Goal: Task Accomplishment & Management: Use online tool/utility

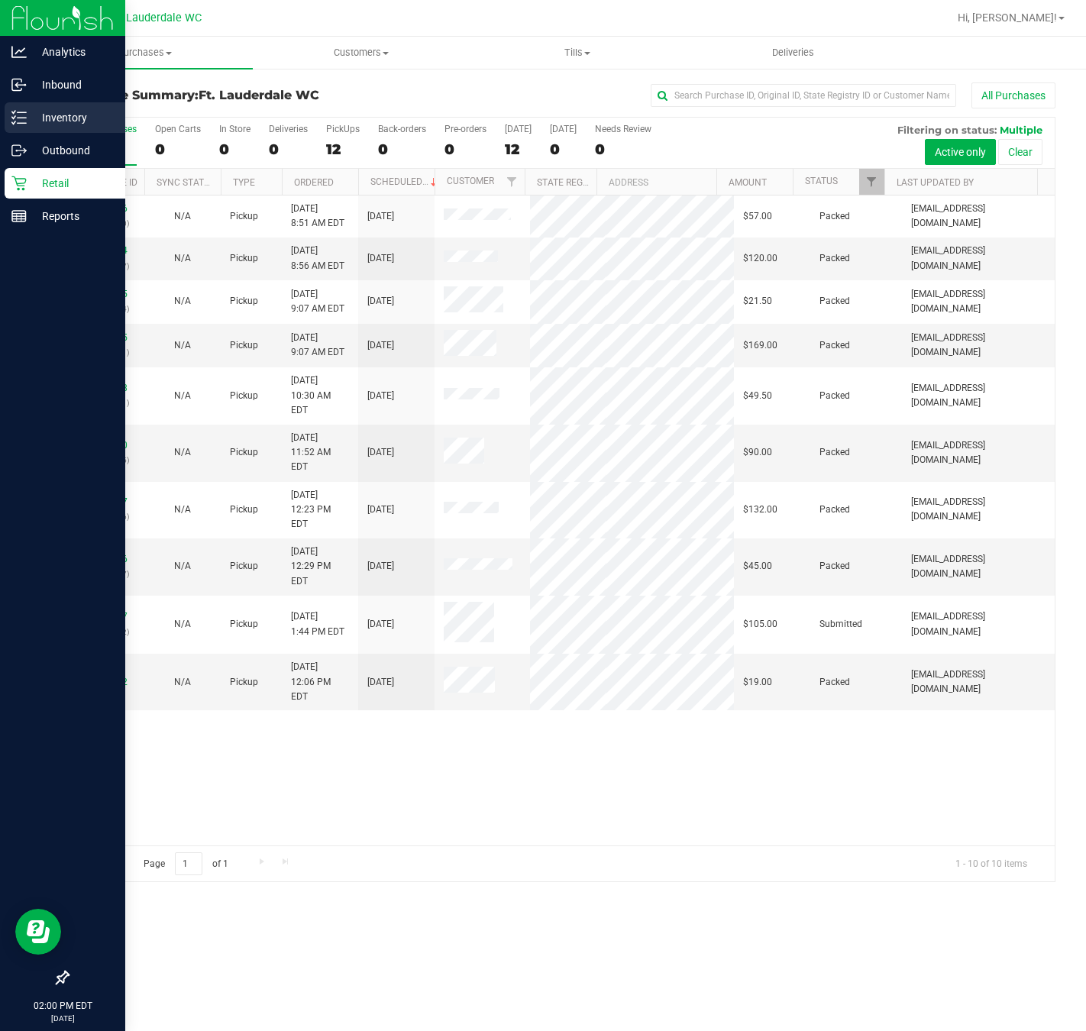
click at [30, 118] on p "Inventory" at bounding box center [73, 117] width 92 height 18
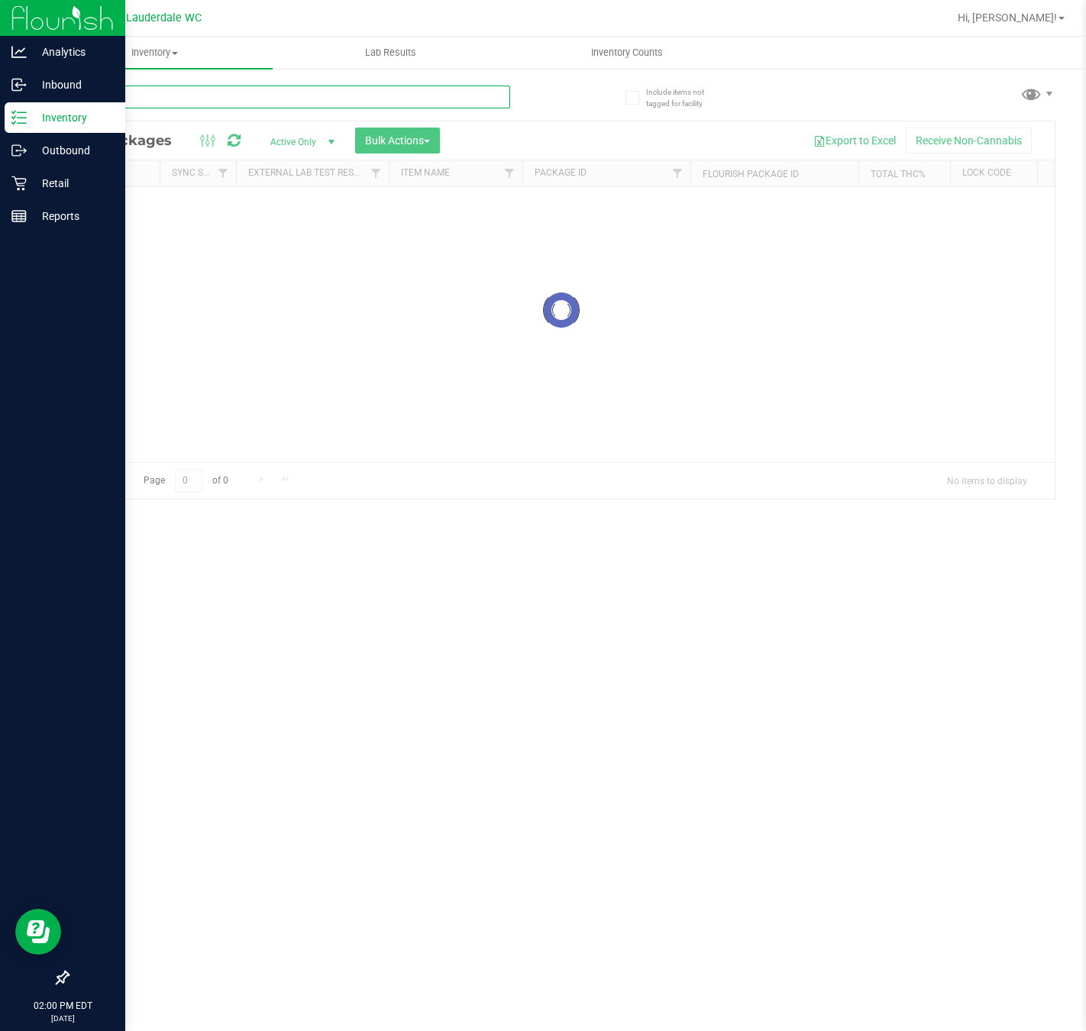
click at [234, 99] on input "text" at bounding box center [288, 96] width 443 height 23
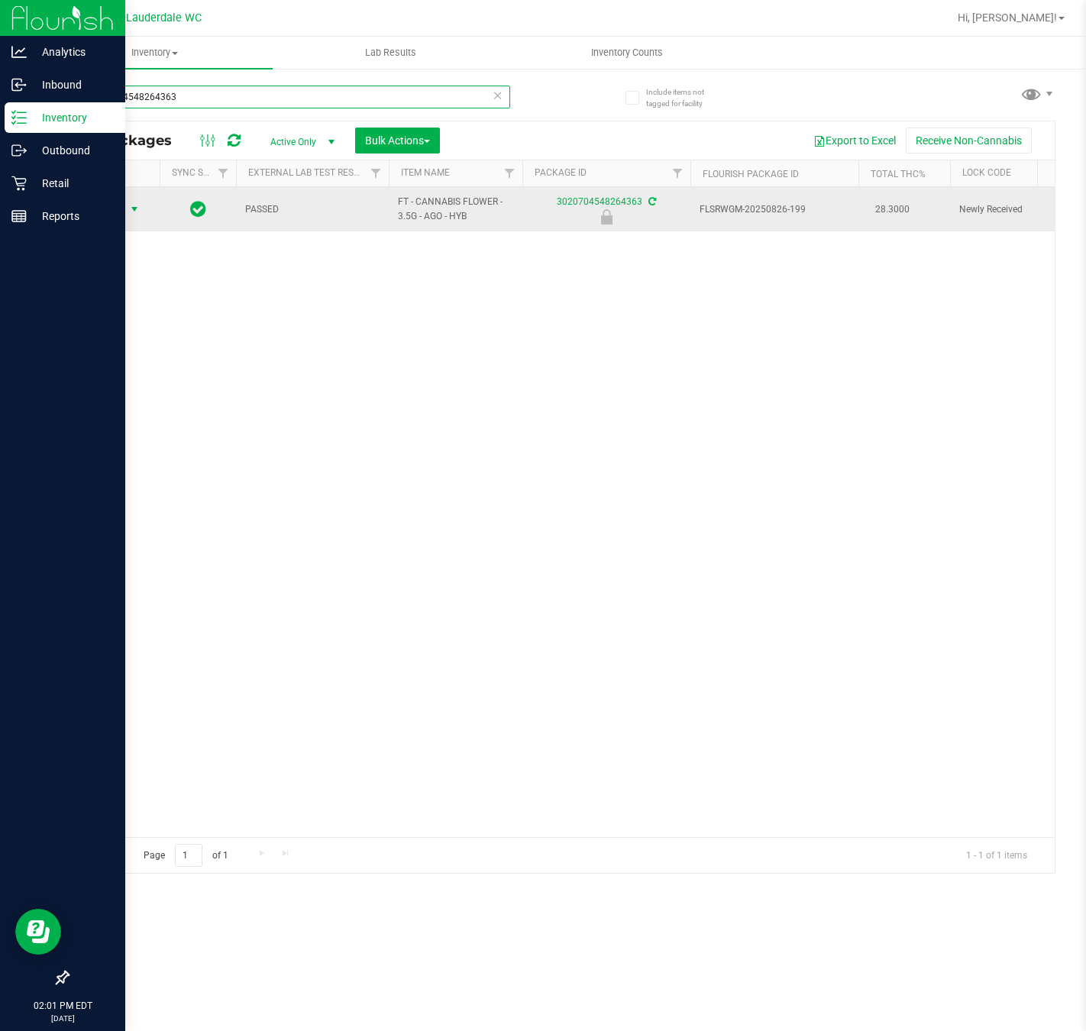
type input "3020704548264363"
click at [115, 211] on span "Action" at bounding box center [103, 208] width 41 height 21
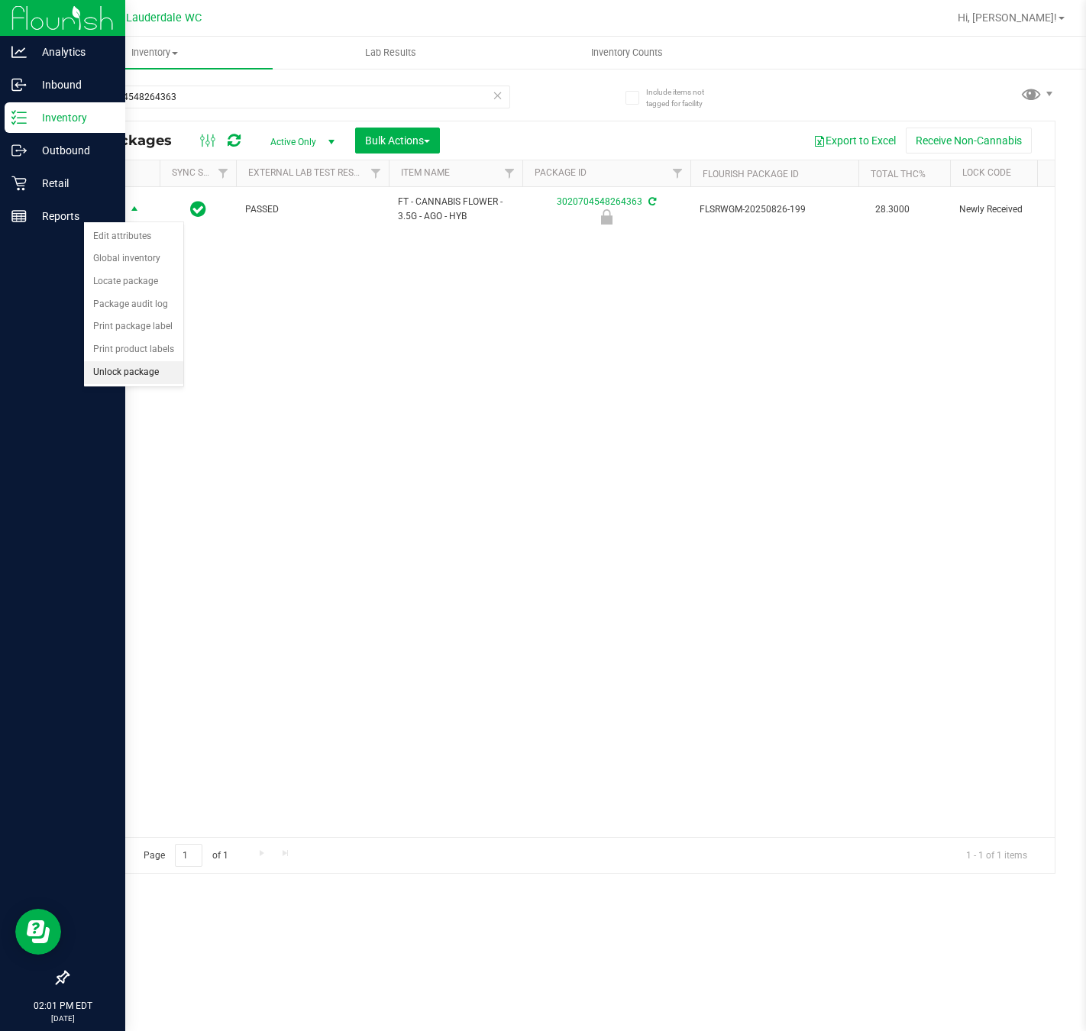
click at [149, 384] on li "Unlock package" at bounding box center [133, 372] width 99 height 23
